Goal: Task Accomplishment & Management: Complete application form

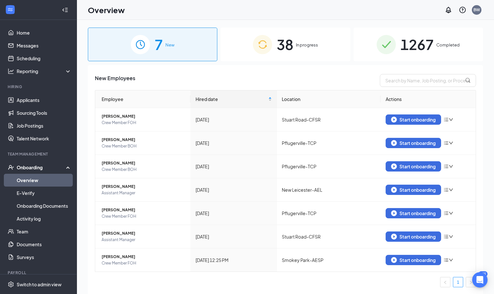
click at [317, 45] on span "In progress" at bounding box center [307, 45] width 22 height 6
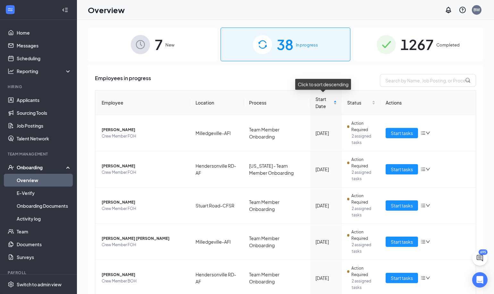
click at [315, 110] on div "Start Date" at bounding box center [325, 103] width 21 height 14
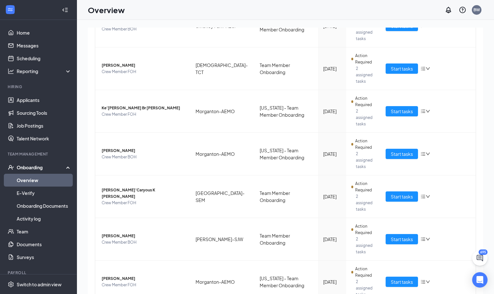
scroll to position [204, 0]
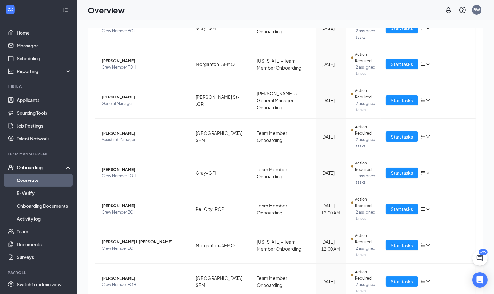
scroll to position [204, 0]
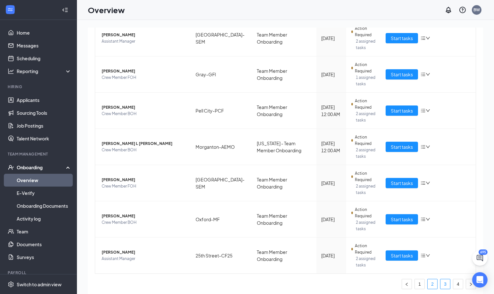
click at [441, 282] on link "3" at bounding box center [445, 284] width 10 height 10
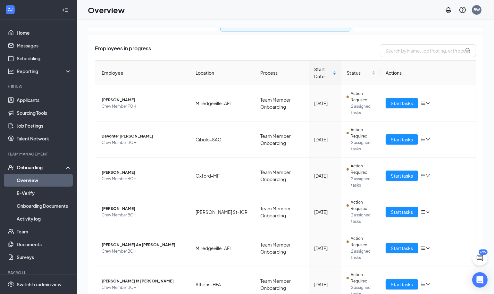
scroll to position [24, 0]
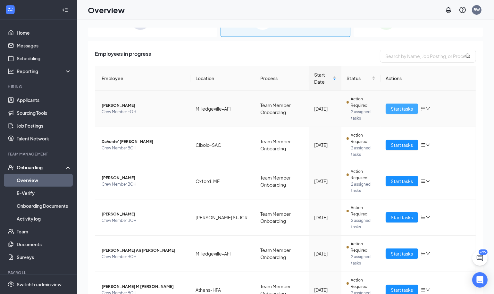
click at [398, 104] on button "Start tasks" at bounding box center [402, 109] width 32 height 10
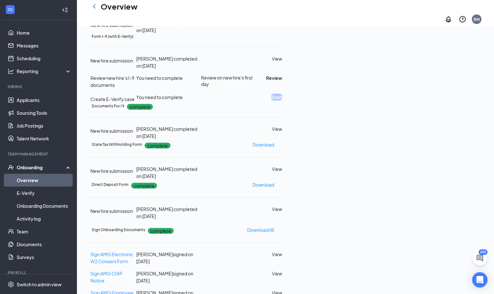
scroll to position [114, 0]
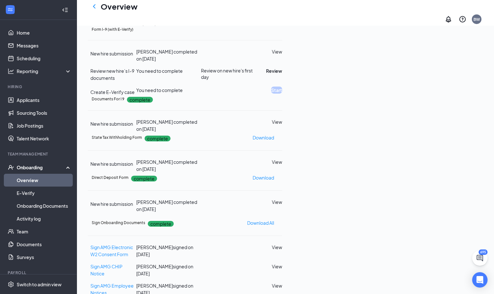
click at [282, 125] on button "View" at bounding box center [277, 121] width 10 height 7
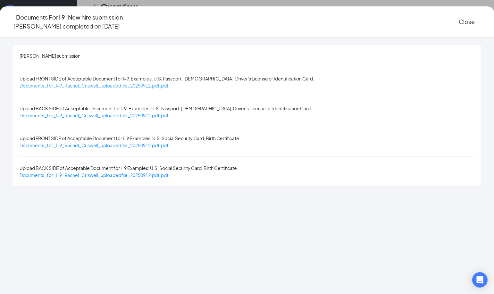
click at [130, 83] on span "Documents_for_I-9_Rachel_Criswell_uploadedfile_20250912.pdf.pdf" at bounding box center [94, 86] width 149 height 6
click at [154, 112] on span "Documents_for_I-9_Rachel_Criswell_uploadedfile_20250912.pdf.pdf" at bounding box center [94, 115] width 149 height 6
click at [140, 142] on div "Documents_for_I-9_Rachel_Criswell_uploadedfile_20250912.pdf.pdf" at bounding box center [94, 145] width 149 height 7
click at [137, 142] on span "Documents_for_I-9_Rachel_Criswell_uploadedfile_20250912.pdf.pdf" at bounding box center [94, 145] width 149 height 6
click at [459, 20] on button "Close" at bounding box center [467, 21] width 16 height 9
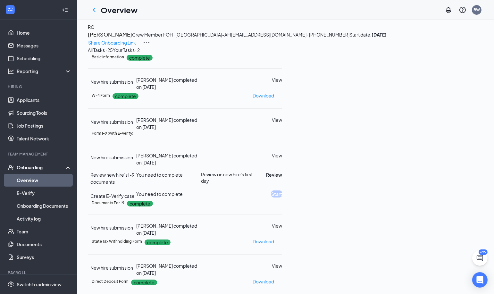
scroll to position [0, 0]
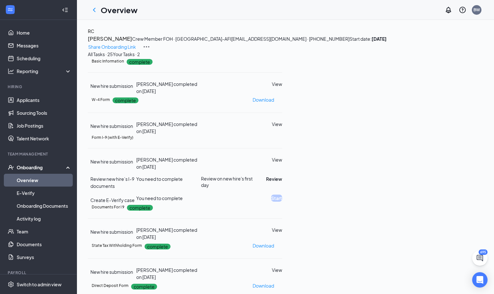
click at [282, 87] on button "View" at bounding box center [277, 83] width 10 height 7
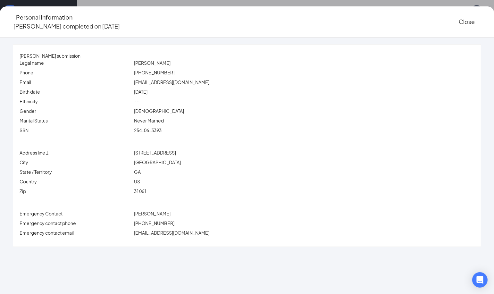
click at [459, 18] on button "Close" at bounding box center [467, 21] width 16 height 9
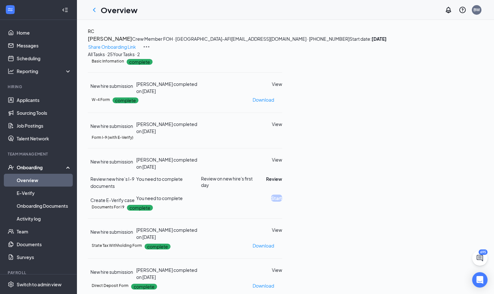
scroll to position [47, 0]
click at [282, 182] on button "Review" at bounding box center [274, 178] width 16 height 7
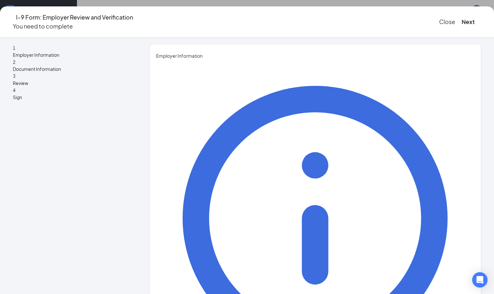
type input "[PERSON_NAME]"
type input "[EMAIL_ADDRESS][DOMAIN_NAME]"
type input "2104453415"
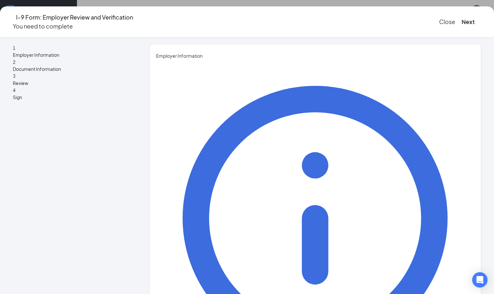
type input "COO"
click at [461, 19] on button "Next" at bounding box center [467, 21] width 13 height 9
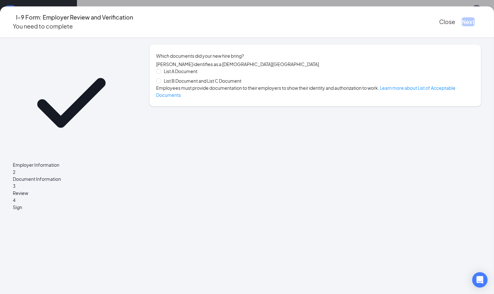
click at [172, 84] on span "List B Document and List C Document" at bounding box center [202, 80] width 83 height 7
click at [161, 83] on input "List B Document and List C Document" at bounding box center [158, 80] width 4 height 4
radio input "true"
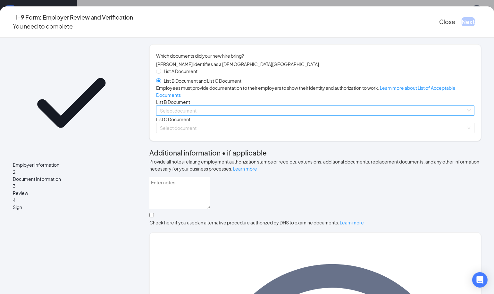
click at [269, 115] on input "search" at bounding box center [313, 111] width 306 height 10
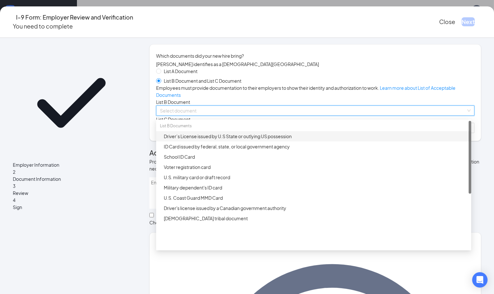
click at [211, 140] on div "Driver’s License issued by U.S State or outlying US possession" at bounding box center [315, 136] width 303 height 7
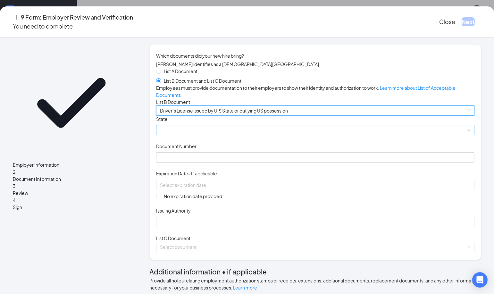
click at [203, 135] on span at bounding box center [315, 130] width 311 height 10
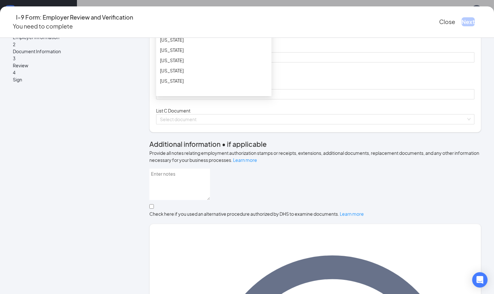
scroll to position [139, 0]
drag, startPoint x: 268, startPoint y: 104, endPoint x: 274, endPoint y: 74, distance: 30.7
click at [274, 74] on div "Document Title Driver’s License issued by U.S State or outlying US possession S…" at bounding box center [315, 44] width 318 height 112
click at [208, 36] on div "[US_STATE]" at bounding box center [214, 32] width 108 height 7
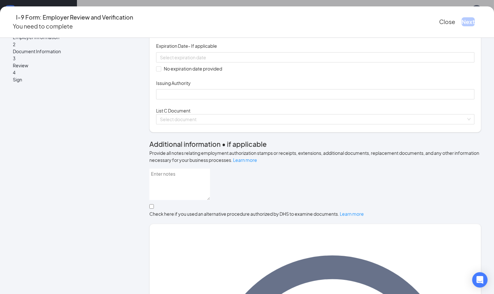
click at [198, 35] on input "Document Number" at bounding box center [315, 30] width 318 height 10
type input "056402279"
click at [218, 61] on input at bounding box center [314, 57] width 309 height 7
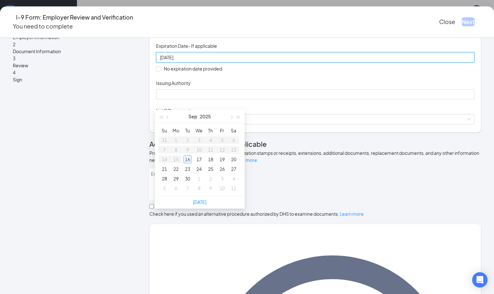
click at [222, 61] on input "[DATE]" at bounding box center [314, 57] width 309 height 7
type input "[DATE]"
click at [128, 118] on div "Employer Information 2 Document Information 3 Review 4 Sign" at bounding box center [71, 229] width 117 height 624
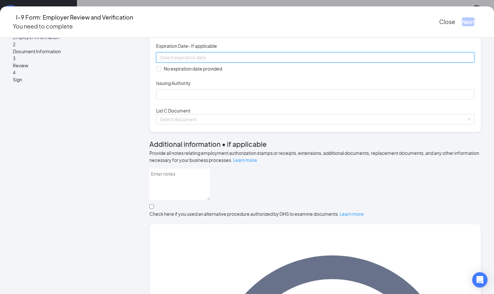
click at [220, 61] on input at bounding box center [314, 57] width 309 height 7
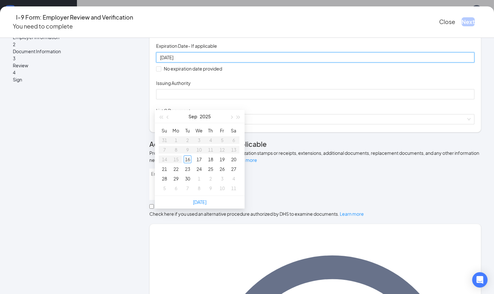
type input "[DATE]"
click at [264, 61] on div "[DATE]" at bounding box center [315, 57] width 311 height 7
click at [168, 61] on input "[DATE]" at bounding box center [314, 57] width 309 height 7
click at [117, 109] on div "Employer Information 2 Document Information 3 Review 4 Sign" at bounding box center [71, 229] width 117 height 624
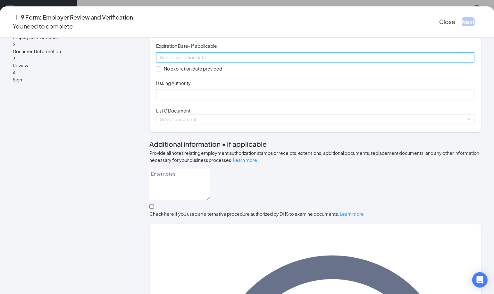
click at [173, 62] on div at bounding box center [315, 57] width 318 height 10
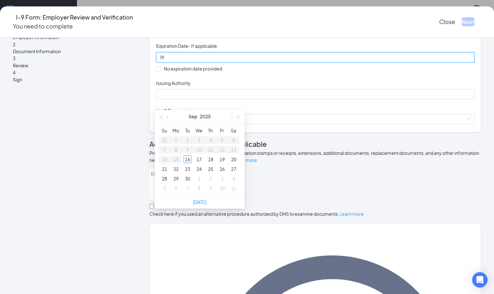
type input "1"
click at [189, 167] on div "20" at bounding box center [188, 169] width 8 height 8
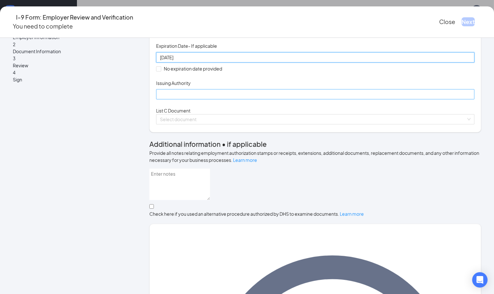
type input "[DATE]"
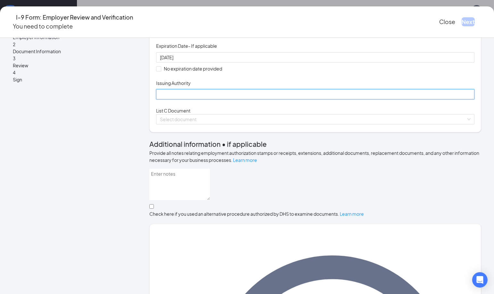
click at [184, 99] on input "Issuing Authority" at bounding box center [315, 94] width 318 height 10
type input "[US_STATE]"
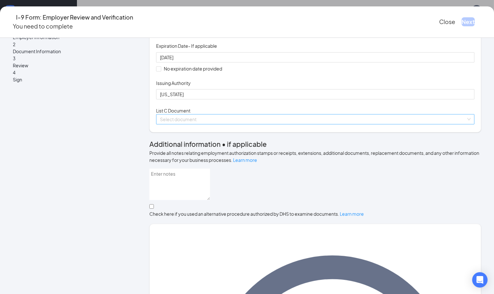
click at [198, 124] on input "search" at bounding box center [313, 119] width 306 height 10
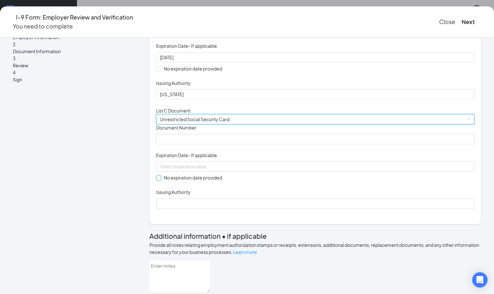
click at [158, 180] on span at bounding box center [158, 177] width 5 height 5
click at [158, 180] on input "No expiration date provided" at bounding box center [158, 177] width 4 height 4
checkbox input "true"
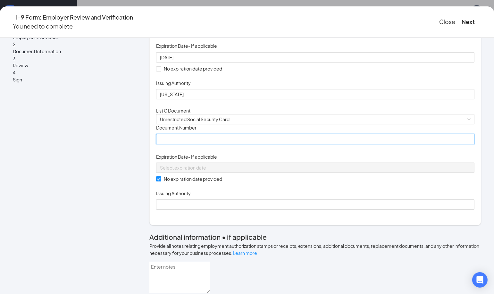
click at [175, 144] on input "Document Number" at bounding box center [315, 139] width 318 height 10
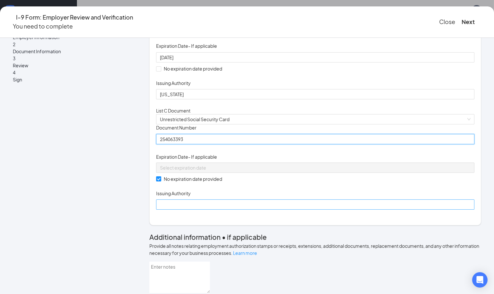
type input "254063393"
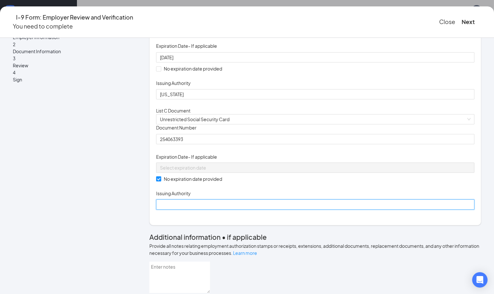
click at [170, 210] on input "Issuing Authority" at bounding box center [315, 204] width 318 height 10
type input "Social Security Administration"
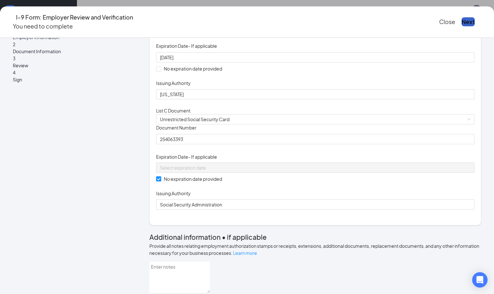
click at [461, 20] on button "Next" at bounding box center [467, 21] width 13 height 9
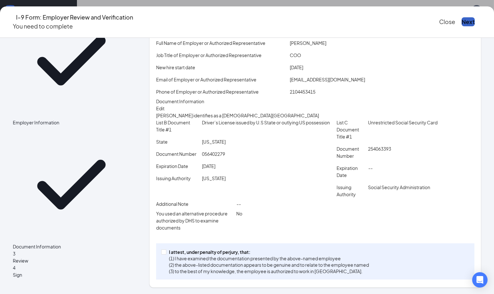
scroll to position [76, 0]
click at [162, 254] on span at bounding box center [163, 251] width 5 height 5
click at [162, 254] on input "I attest, under penalty of [PERSON_NAME], that: (1) I have examined the documen…" at bounding box center [163, 251] width 4 height 4
checkbox input "true"
click at [461, 20] on button "Next" at bounding box center [467, 21] width 13 height 9
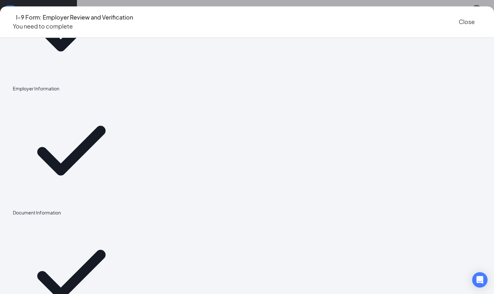
scroll to position [0, 0]
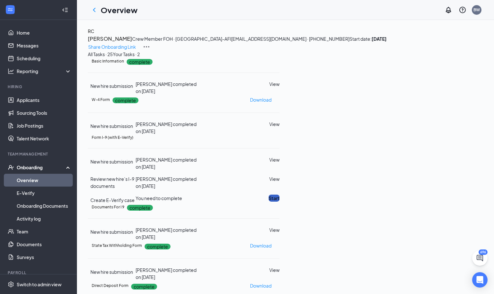
click at [279, 202] on button "Start" at bounding box center [274, 198] width 11 height 7
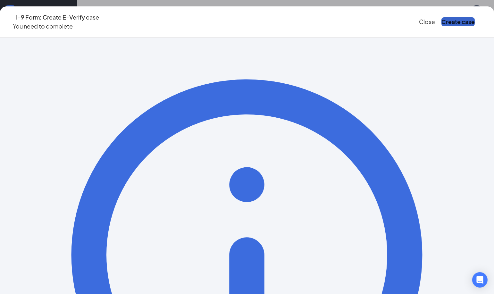
click at [450, 17] on button "Create case" at bounding box center [457, 21] width 33 height 9
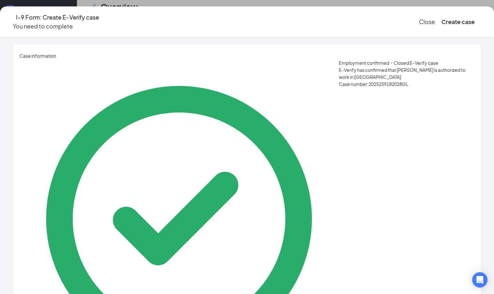
click at [419, 17] on button "Close" at bounding box center [427, 21] width 16 height 9
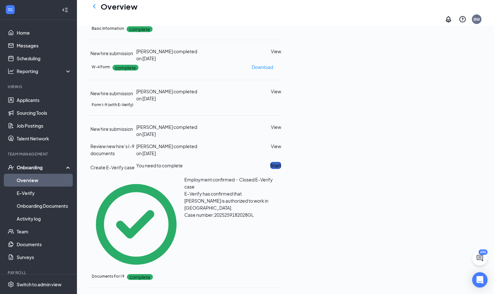
scroll to position [46, 0]
click at [281, 169] on button "Start" at bounding box center [275, 165] width 11 height 7
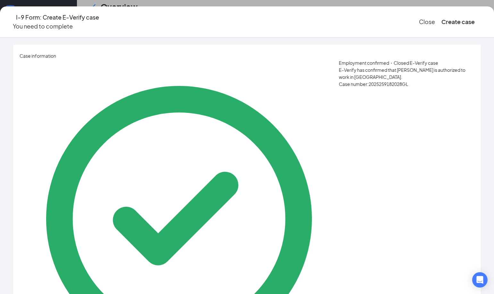
scroll to position [37, 0]
click at [451, 18] on button "Create case" at bounding box center [457, 21] width 33 height 9
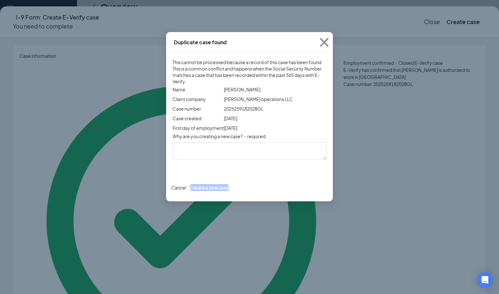
click at [186, 191] on button "Cancel" at bounding box center [178, 187] width 15 height 7
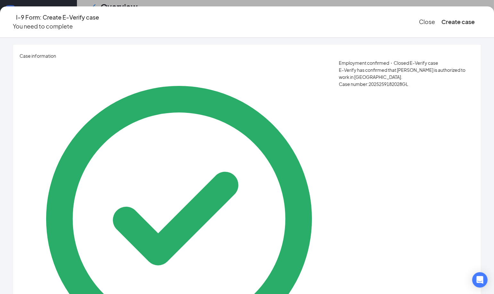
click at [419, 19] on button "Close" at bounding box center [427, 21] width 16 height 9
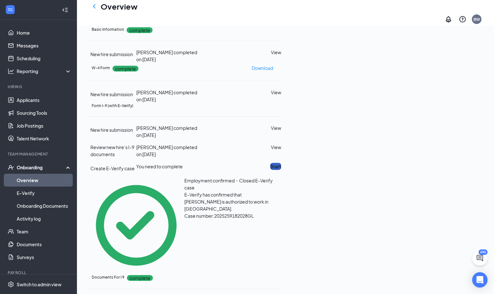
scroll to position [50, 0]
click at [281, 224] on div "Employment confirmed・Closed E-Verify case E-Verify has confirmed that [PERSON_N…" at bounding box center [184, 225] width 193 height 97
click at [281, 106] on icon "Ellipses" at bounding box center [281, 106] width 0 height 0
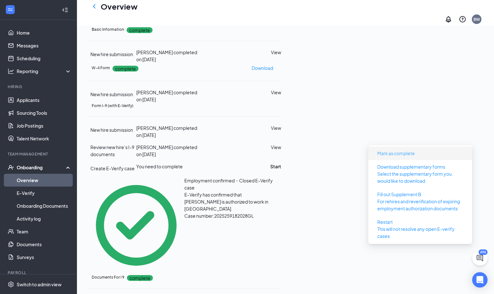
click at [404, 155] on span "Mark as complete" at bounding box center [395, 153] width 37 height 7
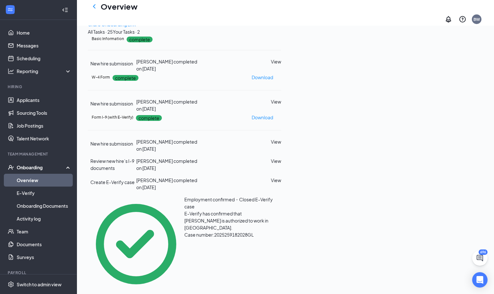
scroll to position [0, 0]
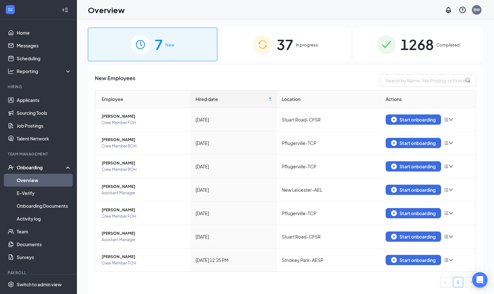
click at [289, 38] on span "37" at bounding box center [285, 44] width 17 height 22
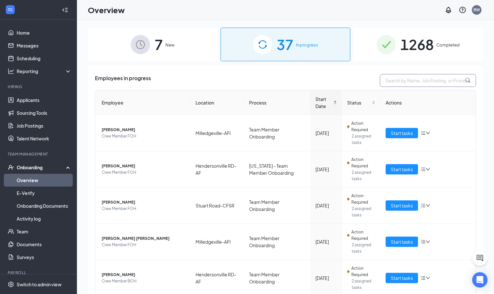
click at [417, 82] on input "text" at bounding box center [428, 80] width 96 height 13
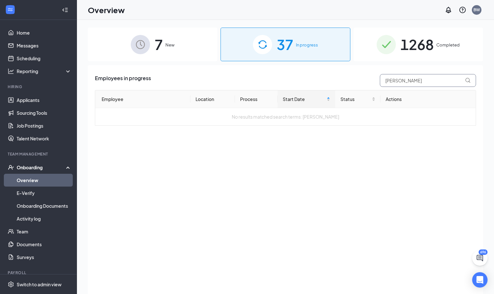
type input "rachel criswell"
click at [450, 47] on span "Completed" at bounding box center [447, 45] width 23 height 6
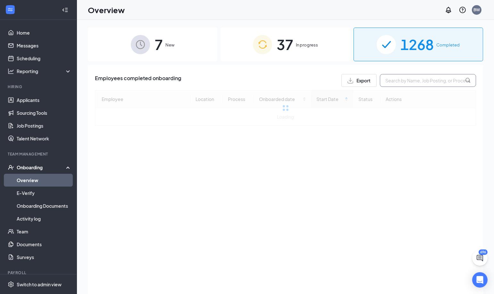
click at [422, 81] on input "text" at bounding box center [428, 80] width 96 height 13
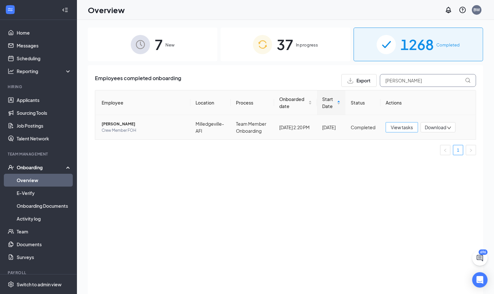
type input "rachel cri"
click at [407, 127] on span "View tasks" at bounding box center [402, 127] width 22 height 7
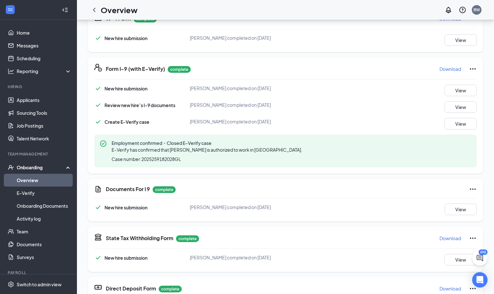
scroll to position [131, 0]
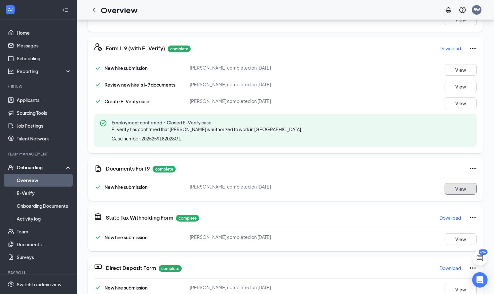
click at [457, 186] on button "View" at bounding box center [460, 189] width 32 height 12
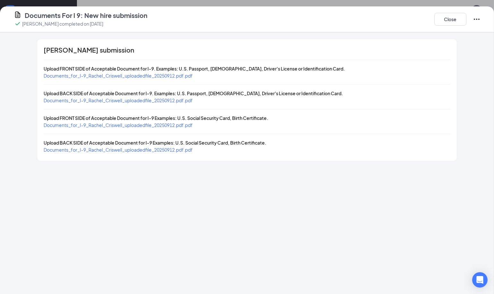
click at [166, 73] on span "Documents_for_I-9_Rachel_Criswell_uploadedfile_20250912.pdf.pdf" at bounding box center [118, 76] width 149 height 6
